Goal: Task Accomplishment & Management: Manage account settings

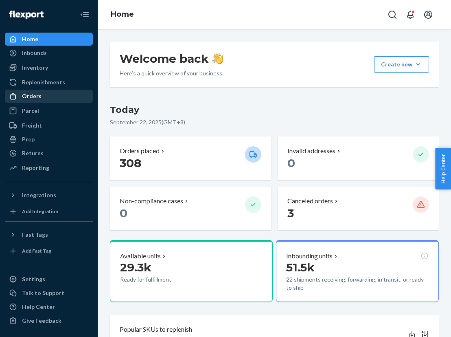
click at [27, 98] on div "Orders" at bounding box center [32, 96] width 20 height 8
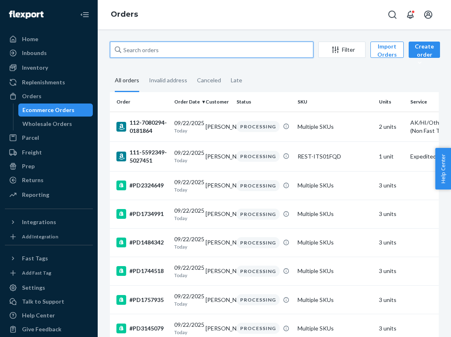
click at [173, 45] on input "text" at bounding box center [211, 50] width 203 height 16
paste input "US25352520"
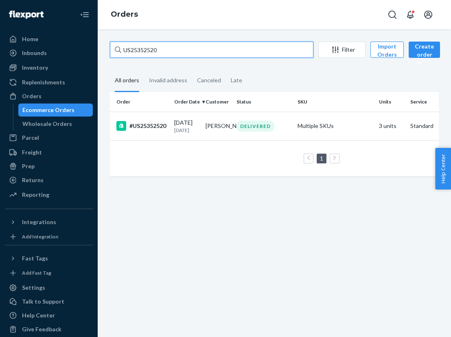
type input "US25352520"
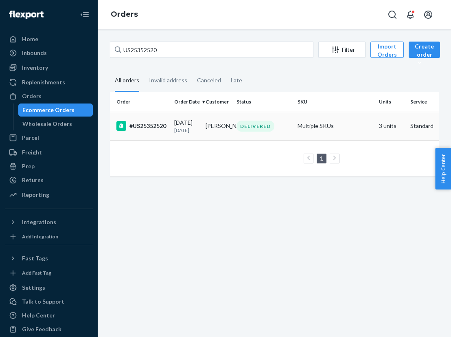
click at [143, 135] on td "#US25352520" at bounding box center [140, 125] width 61 height 28
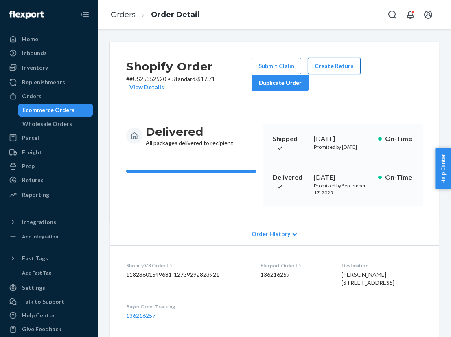
click at [330, 70] on button "Create Return" at bounding box center [334, 66] width 53 height 16
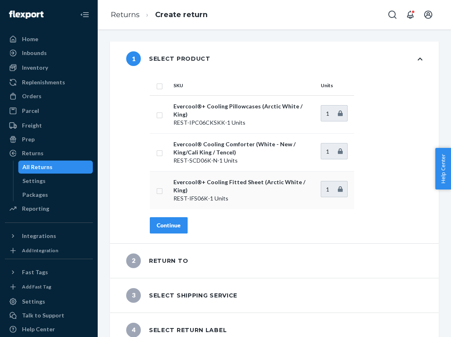
click at [209, 178] on p "Evercool®+ Cooling Fitted Sheet (Arctic White / King)" at bounding box center [243, 186] width 141 height 16
click at [160, 186] on input "checkbox" at bounding box center [159, 190] width 7 height 9
checkbox input "true"
click at [176, 221] on div "Continue" at bounding box center [169, 225] width 24 height 8
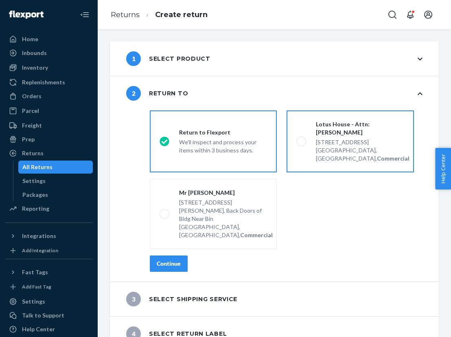
click at [365, 153] on div "Miami, FL 33136, US, Commercial" at bounding box center [363, 154] width 94 height 16
click at [302, 144] on input "Lotus House - Attn: Victoria Varela 217 NW 15th St, Miami, FL 33136, US, Commer…" at bounding box center [298, 141] width 5 height 5
radio input "true"
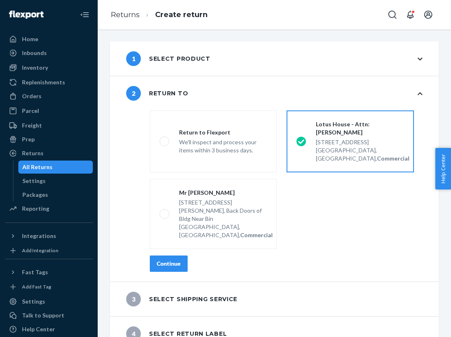
click at [170, 255] on button "Continue" at bounding box center [169, 263] width 38 height 16
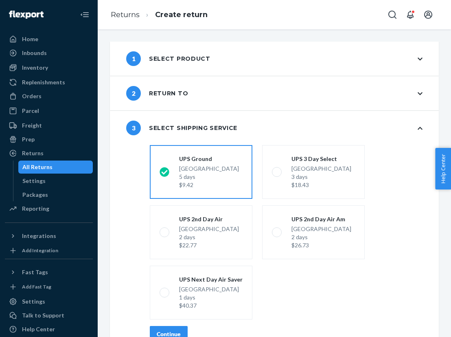
click at [167, 332] on div "Continue" at bounding box center [169, 334] width 24 height 8
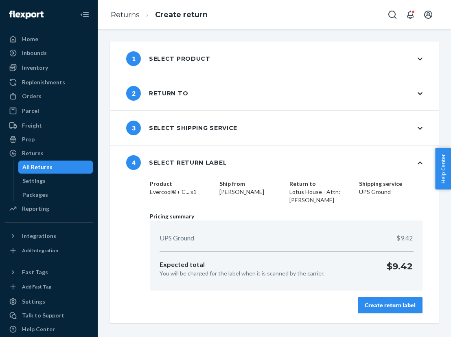
click at [386, 307] on div "Create return label" at bounding box center [390, 305] width 51 height 8
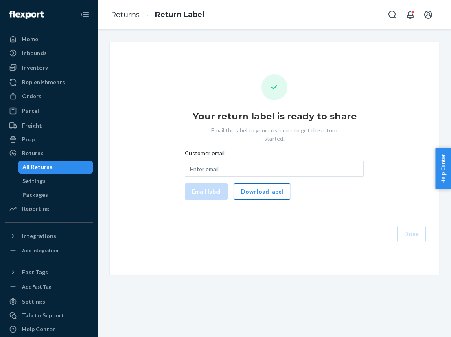
click at [260, 183] on button "Download label" at bounding box center [262, 191] width 56 height 16
click at [27, 95] on div "Orders" at bounding box center [32, 96] width 20 height 8
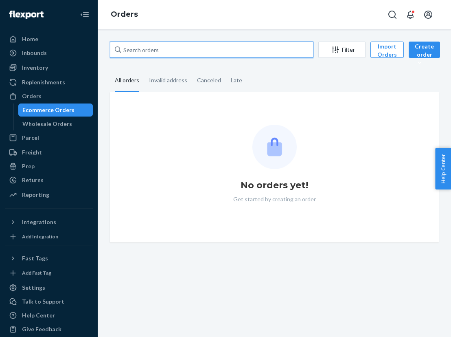
click at [212, 49] on input "text" at bounding box center [211, 50] width 203 height 16
paste input "US25354866"
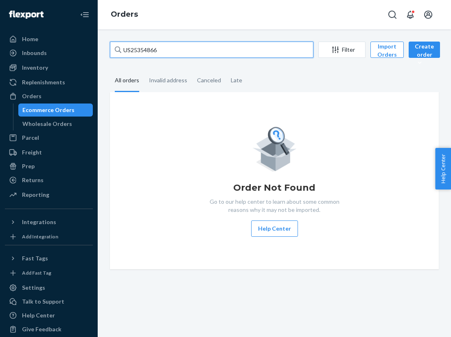
type input "US25354866"
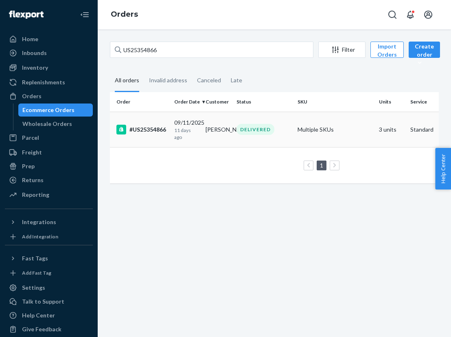
click at [209, 120] on td "[PERSON_NAME]" at bounding box center [217, 128] width 31 height 35
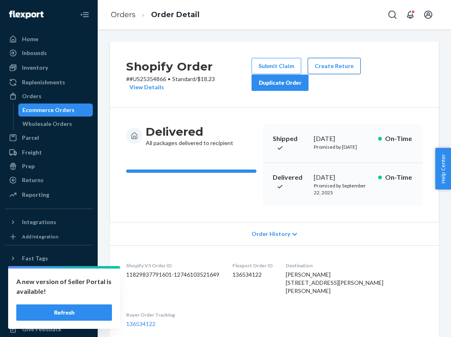
click at [337, 65] on button "Create Return" at bounding box center [334, 66] width 53 height 16
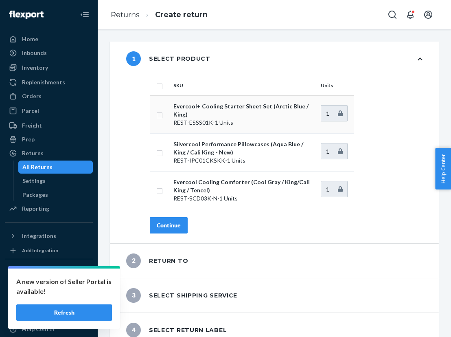
click at [266, 109] on p "Evercool+ Cooling Starter Sheet Set (Arctic Blue / King)" at bounding box center [243, 110] width 141 height 16
click at [157, 186] on input "checkbox" at bounding box center [159, 190] width 7 height 9
checkbox input "true"
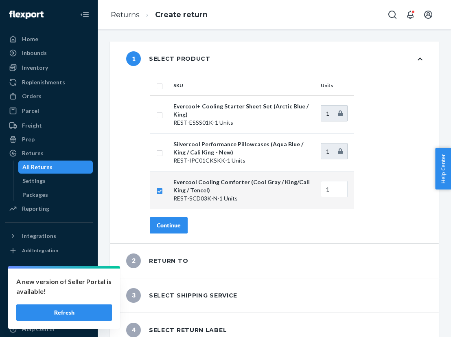
click at [165, 221] on div "Continue" at bounding box center [169, 225] width 24 height 8
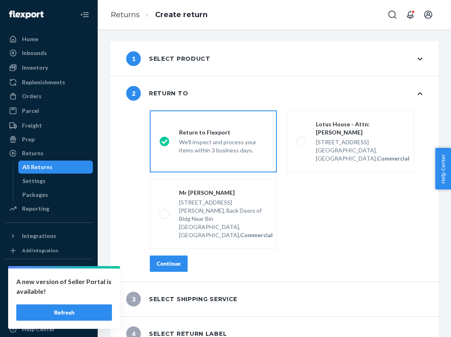
click at [180, 259] on div "Continue" at bounding box center [169, 263] width 24 height 8
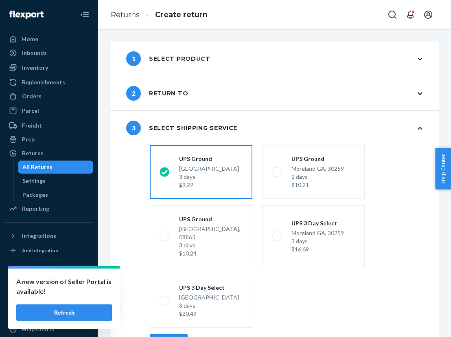
click at [170, 336] on div "Continue" at bounding box center [169, 342] width 24 height 8
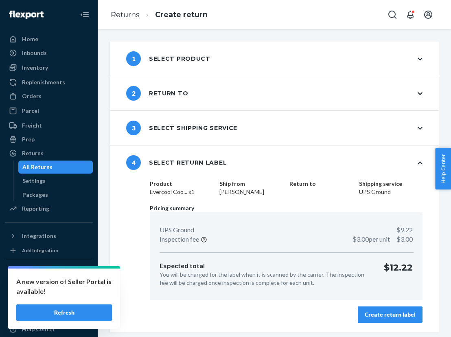
click at [374, 308] on button "Create return label" at bounding box center [390, 314] width 65 height 16
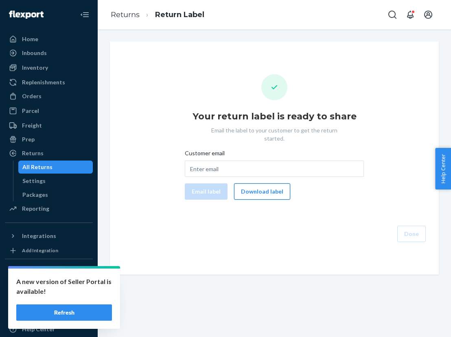
click at [268, 184] on button "Download label" at bounding box center [262, 191] width 56 height 16
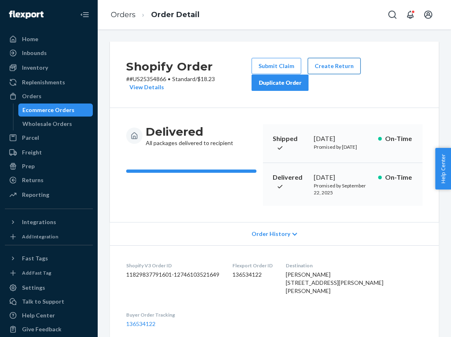
click at [340, 65] on button "Create Return" at bounding box center [334, 66] width 53 height 16
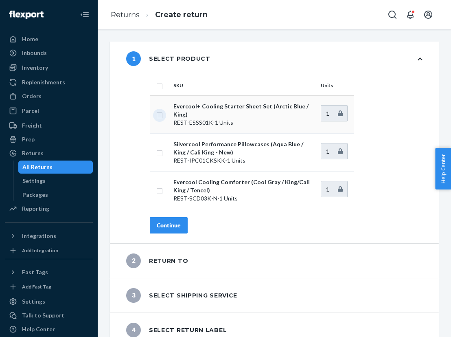
click at [157, 114] on input "checkbox" at bounding box center [159, 114] width 7 height 9
checkbox input "true"
click at [168, 223] on button "Continue" at bounding box center [169, 225] width 38 height 16
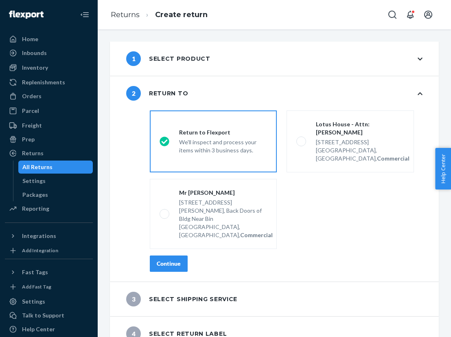
click at [169, 259] on div "Continue" at bounding box center [169, 263] width 24 height 8
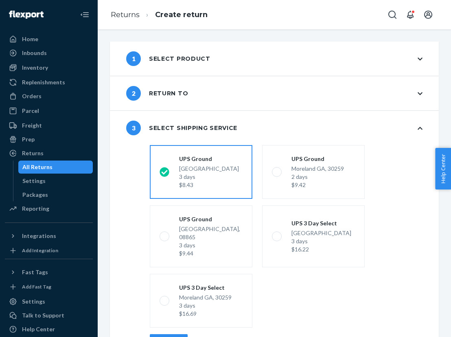
scroll to position [50, 0]
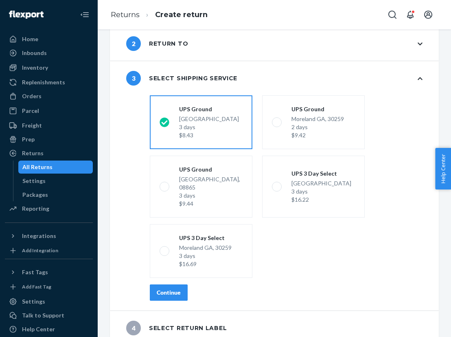
click at [166, 288] on div "Continue" at bounding box center [169, 292] width 24 height 8
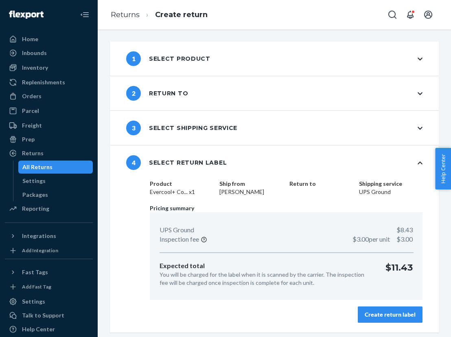
scroll to position [0, 0]
click at [380, 306] on button "Create return label" at bounding box center [390, 314] width 65 height 16
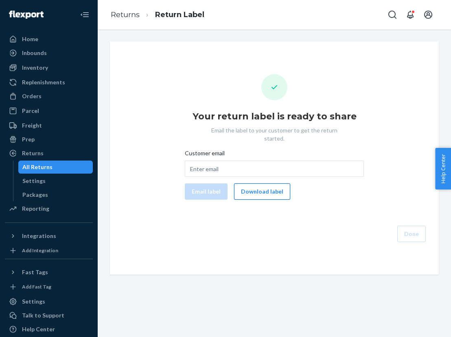
click at [263, 183] on button "Download label" at bounding box center [262, 191] width 56 height 16
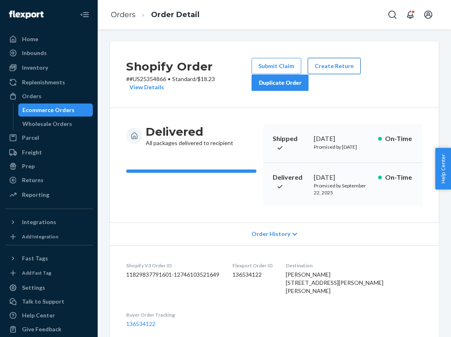
click at [329, 66] on button "Create Return" at bounding box center [334, 66] width 53 height 16
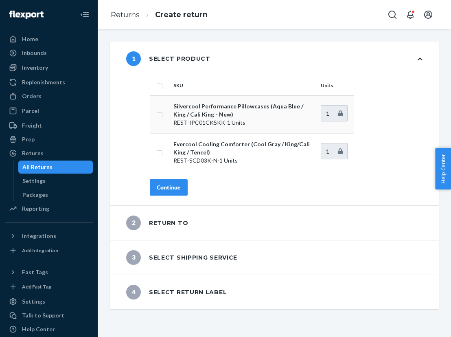
click at [238, 109] on p "Silvercool Performance Pillowcases (Aqua Blue / King / Cali King - New)" at bounding box center [243, 110] width 141 height 16
click at [159, 115] on input "checkbox" at bounding box center [159, 114] width 7 height 9
checkbox input "true"
click at [174, 189] on div "Continue" at bounding box center [169, 187] width 24 height 8
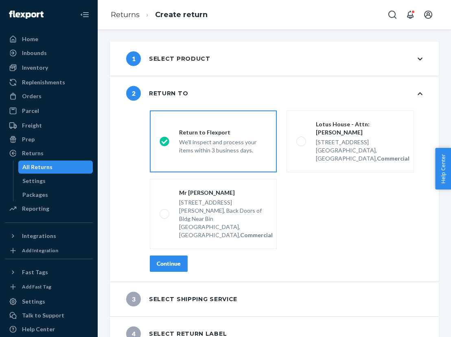
click at [171, 259] on div "Continue" at bounding box center [169, 263] width 24 height 8
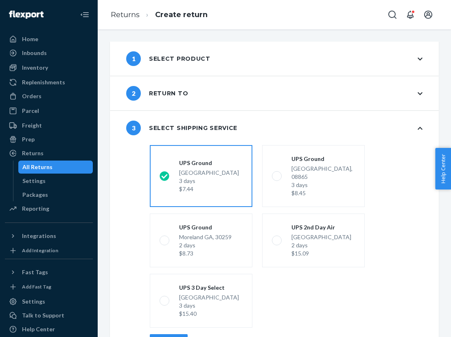
click at [153, 334] on button "Continue" at bounding box center [169, 342] width 38 height 16
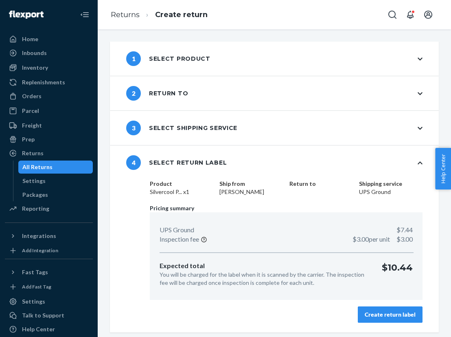
click at [376, 309] on button "Create return label" at bounding box center [390, 314] width 65 height 16
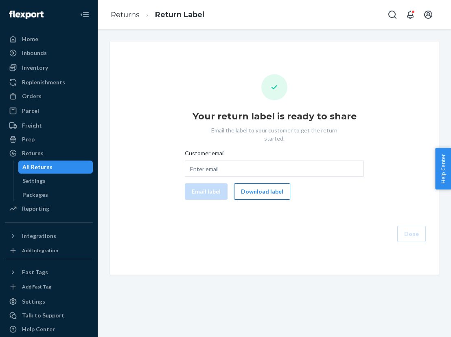
click at [264, 184] on button "Download label" at bounding box center [262, 191] width 56 height 16
click at [44, 95] on div "Orders" at bounding box center [49, 95] width 86 height 11
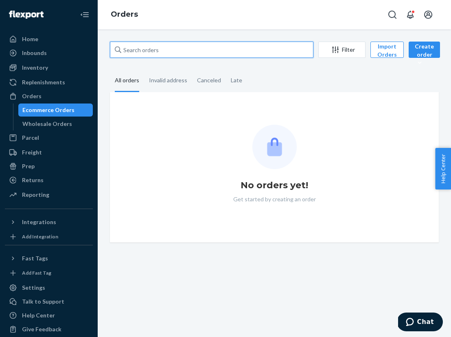
click at [192, 46] on input "text" at bounding box center [211, 50] width 203 height 16
paste input "PD2218438"
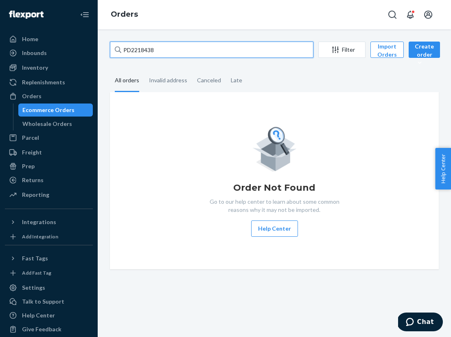
type input "PD2218438"
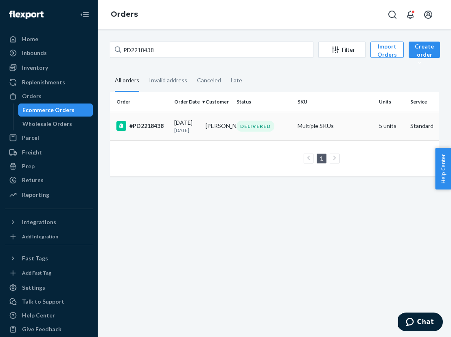
click at [258, 135] on td "DELIVERED" at bounding box center [263, 125] width 61 height 28
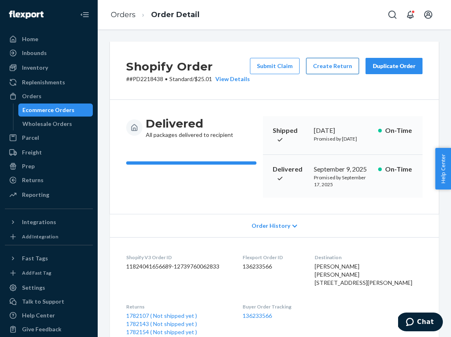
click at [341, 70] on button "Create Return" at bounding box center [332, 66] width 53 height 16
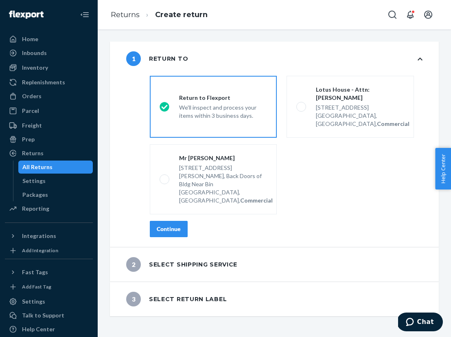
click at [168, 225] on div "Continue" at bounding box center [169, 229] width 24 height 8
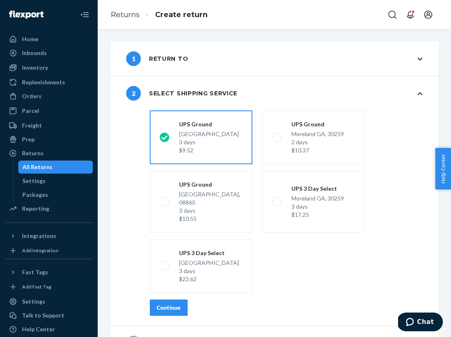
click at [208, 63] on div "1 Return to" at bounding box center [274, 59] width 329 height 34
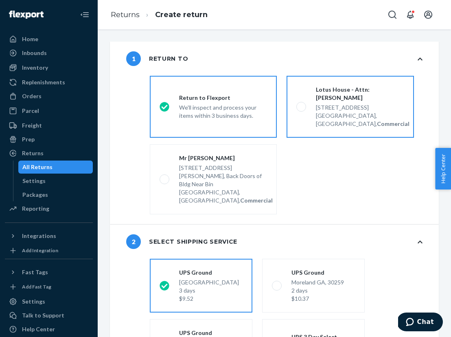
click at [297, 109] on label "Lotus House - Attn: [PERSON_NAME] [STREET_ADDRESS], Commercial" at bounding box center [349, 107] width 127 height 62
click at [297, 109] on input "Lotus House - Attn: [PERSON_NAME] [STREET_ADDRESS], Commercial" at bounding box center [298, 106] width 5 height 5
radio input "true"
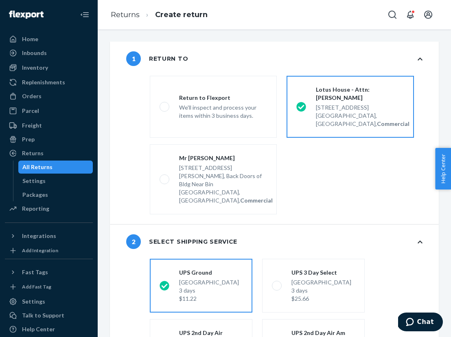
click at [194, 268] on div "UPS Ground" at bounding box center [209, 272] width 60 height 8
click at [165, 283] on input "[GEOGRAPHIC_DATA] 3 days $11.22" at bounding box center [162, 285] width 5 height 5
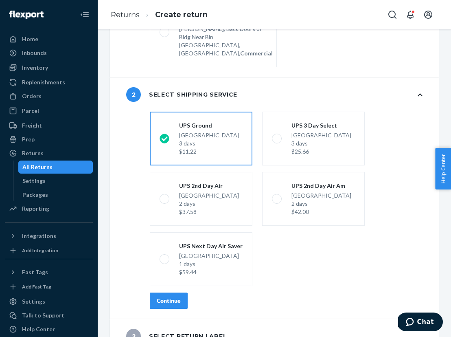
click at [173, 296] on div "Continue" at bounding box center [169, 300] width 24 height 8
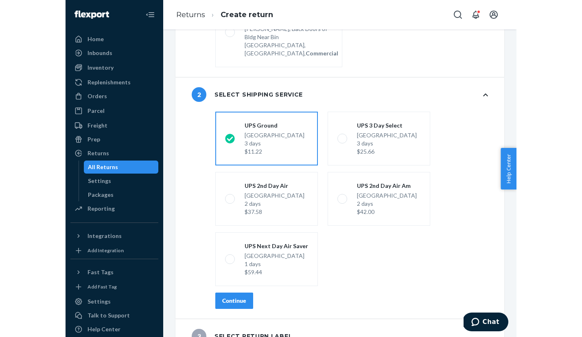
scroll to position [83, 0]
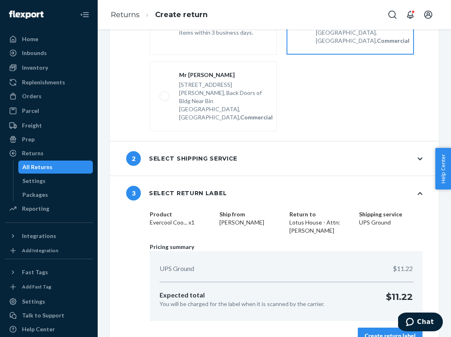
click at [179, 218] on dd "Evercool Coo... x1" at bounding box center [181, 222] width 63 height 8
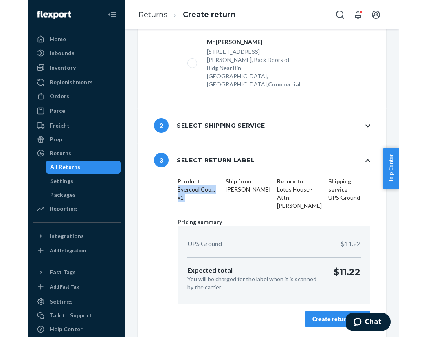
scroll to position [91, 0]
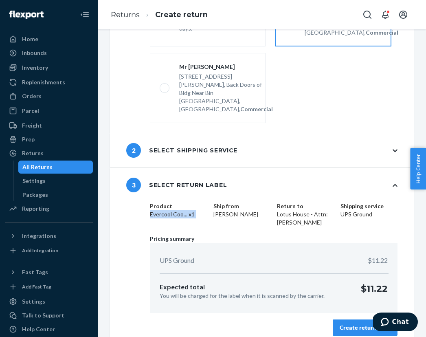
click at [337, 319] on button "Create return label" at bounding box center [364, 327] width 65 height 16
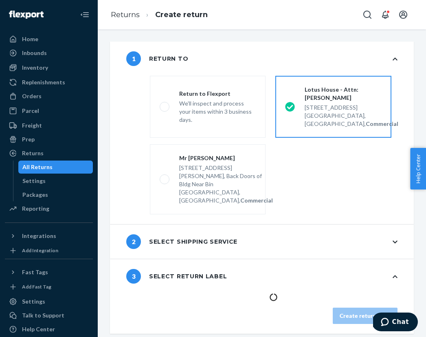
scroll to position [0, 0]
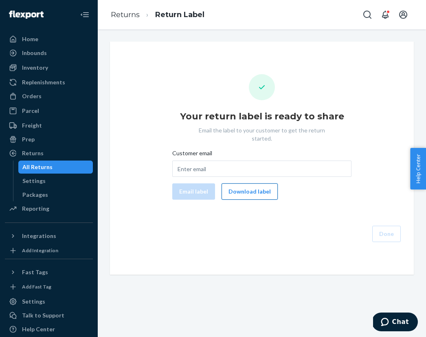
click at [262, 183] on button "Download label" at bounding box center [249, 191] width 56 height 16
